Goal: Information Seeking & Learning: Learn about a topic

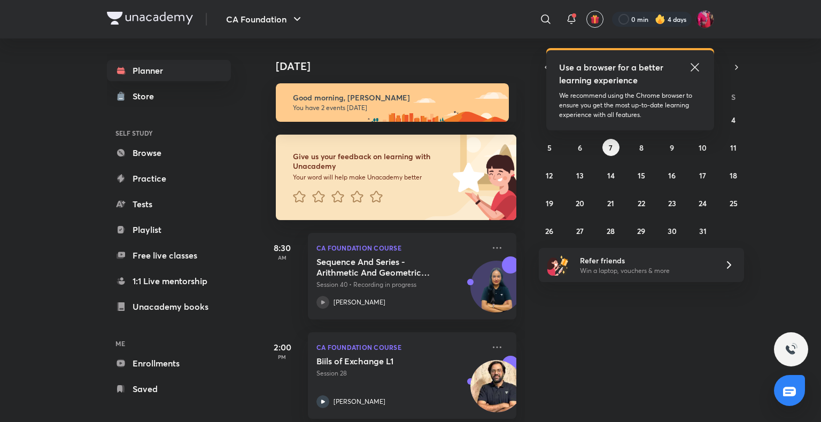
scroll to position [13, 0]
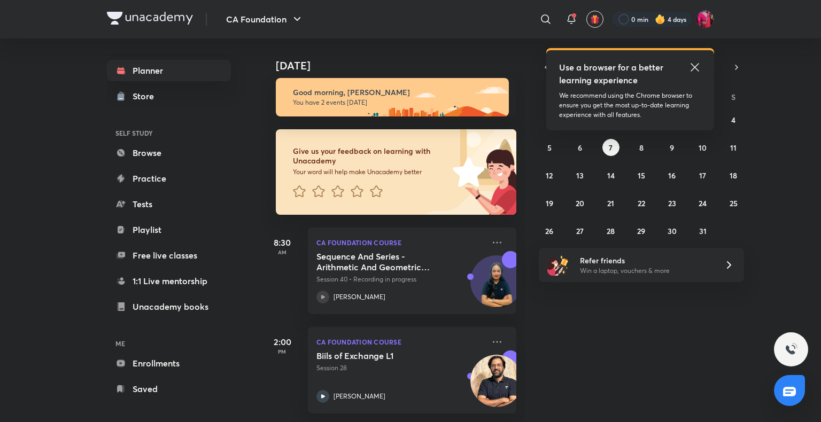
click at [694, 67] on icon at bounding box center [695, 67] width 8 height 8
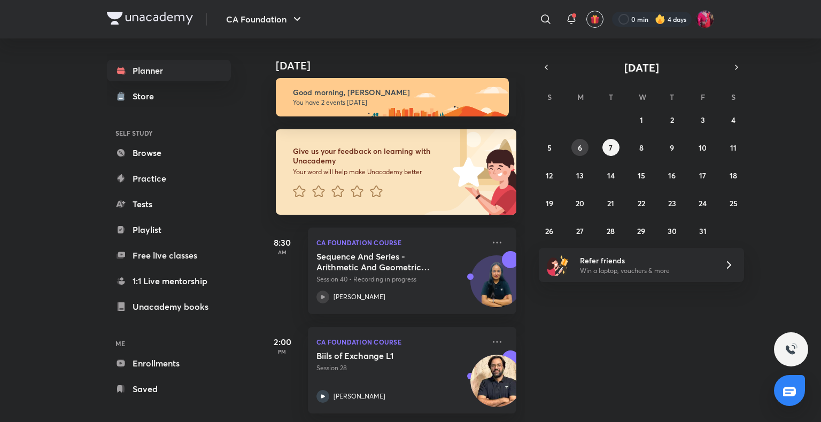
click at [580, 140] on button "6" at bounding box center [579, 147] width 17 height 17
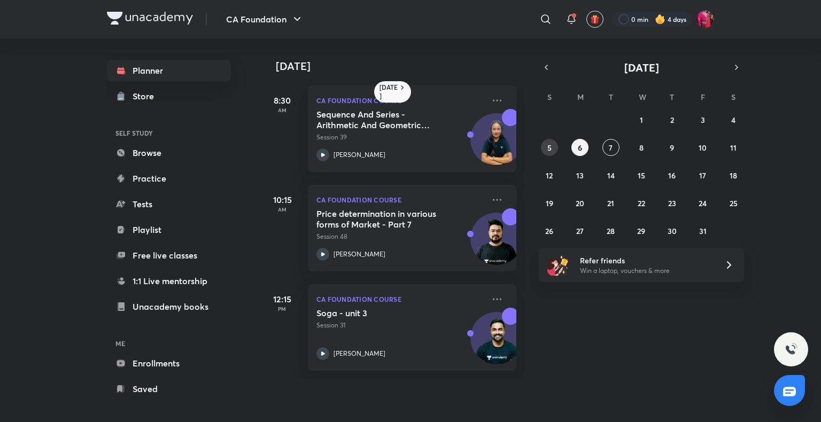
click at [550, 149] on abbr "5" at bounding box center [549, 148] width 4 height 10
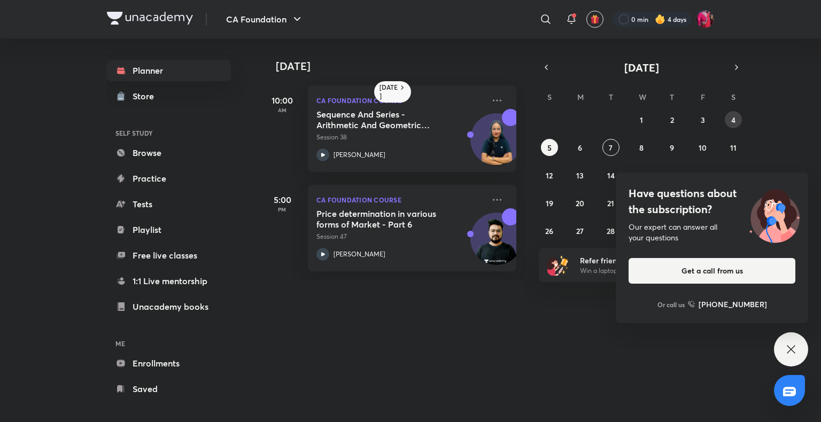
click at [737, 118] on button "4" at bounding box center [733, 119] width 17 height 17
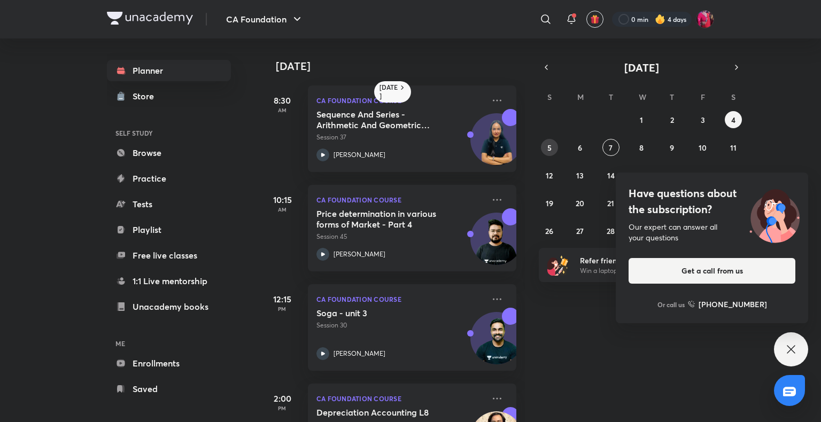
drag, startPoint x: 737, startPoint y: 118, endPoint x: 553, endPoint y: 151, distance: 186.7
click at [553, 151] on div "28 29 30 1 2 3 4 5 6 7 8 9 10 11 12 13 14 15 16 17 18 19 20 21 22 23 24 25 26 2…" at bounding box center [641, 175] width 205 height 128
click at [553, 151] on button "5" at bounding box center [549, 147] width 17 height 17
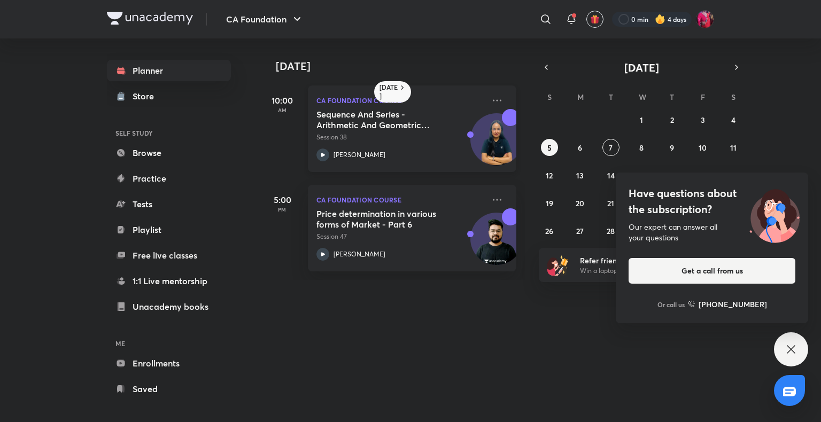
click at [320, 153] on icon at bounding box center [322, 155] width 13 height 13
